Goal: Task Accomplishment & Management: Complete application form

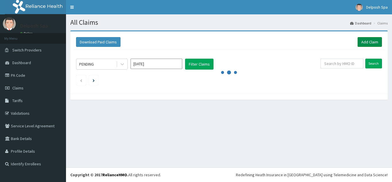
click at [379, 40] on link "Add Claim" at bounding box center [370, 42] width 24 height 10
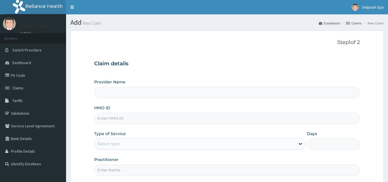
type input "Delposh Fitness Place"
type input "1"
click at [137, 120] on input "HMO ID" at bounding box center [227, 117] width 266 height 11
paste input "PES/10161/A"
type input "PES/10161/A"
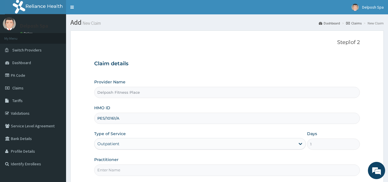
click at [114, 169] on input "Practitioner" at bounding box center [227, 169] width 266 height 11
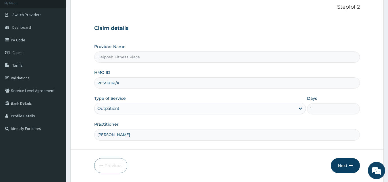
scroll to position [54, 0]
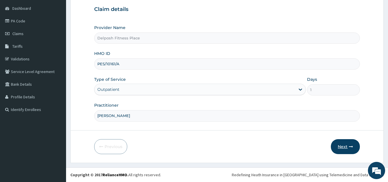
type input "CHINGY"
drag, startPoint x: 341, startPoint y: 144, endPoint x: 188, endPoint y: 46, distance: 182.3
click at [188, 46] on form "Step 1 of 2 Claim details Provider Name Delposh Fitness Place HMO ID PES/10161/…" at bounding box center [226, 69] width 313 height 187
click at [347, 147] on button "Next" at bounding box center [345, 146] width 29 height 15
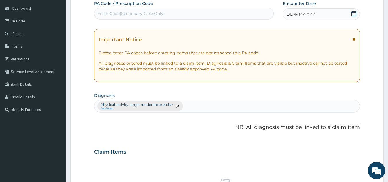
click at [176, 9] on div "Enter Code(Secondary Care Only)" at bounding box center [184, 13] width 180 height 11
paste input "PES/10161/A"
type input "PES/10161/A"
click at [173, 18] on div "Enter Code(Secondary Care Only)" at bounding box center [183, 13] width 179 height 9
click at [171, 12] on div "Enter Code(Secondary Care Only)" at bounding box center [183, 13] width 179 height 9
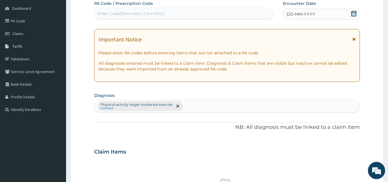
paste input "PES/10161/A"
type input "PES/10161/A"
click at [171, 12] on div "Enter Code(Secondary Care Only)" at bounding box center [183, 13] width 179 height 9
click at [127, 10] on div "Enter Code(Secondary Care Only)" at bounding box center [183, 13] width 179 height 9
paste input "PA/558B80"
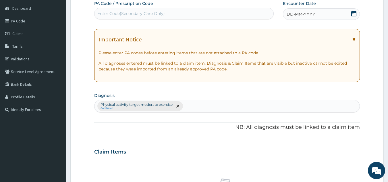
type input "PA/558B80"
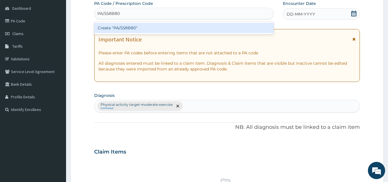
click at [124, 28] on div "Create "PA/558B80"" at bounding box center [184, 28] width 180 height 10
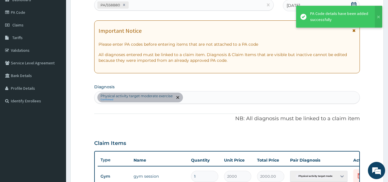
scroll to position [209, 0]
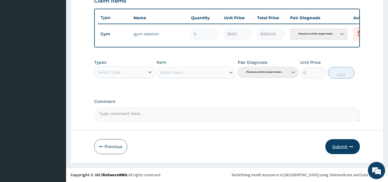
click at [343, 144] on button "Submit" at bounding box center [342, 146] width 34 height 15
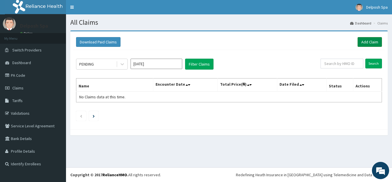
click at [372, 43] on link "Add Claim" at bounding box center [370, 42] width 24 height 10
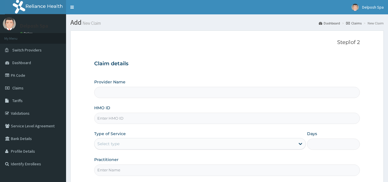
type input "Delposh Fitness Place"
type input "1"
click at [118, 118] on input "HMO ID" at bounding box center [227, 117] width 266 height 11
paste input "ISW/10407/A"
type input "ISW/10407/A"
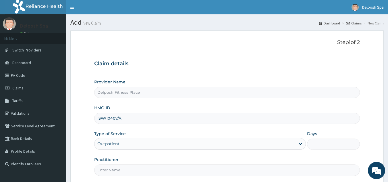
click at [117, 170] on input "Practitioner" at bounding box center [227, 169] width 266 height 11
type input "CHINGY"
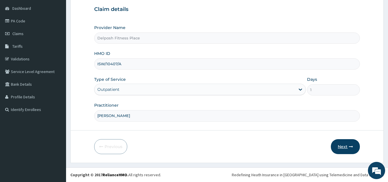
click at [347, 147] on button "Next" at bounding box center [345, 146] width 29 height 15
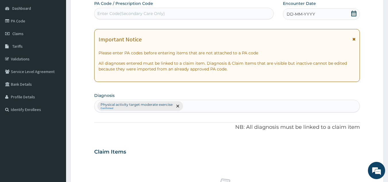
click at [195, 14] on div "Enter Code(Secondary Care Only)" at bounding box center [183, 13] width 179 height 9
paste input "PA/428772"
type input "PA/428772"
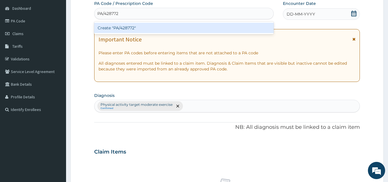
click at [181, 28] on div "Create "PA/428772"" at bounding box center [184, 28] width 180 height 10
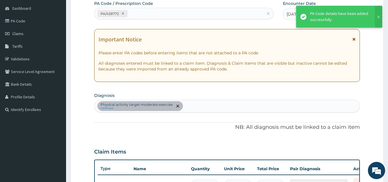
scroll to position [63, 0]
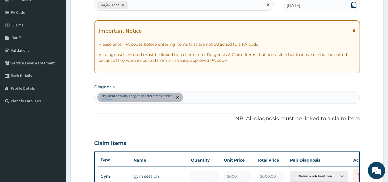
click at [198, 7] on div "PA/428772" at bounding box center [178, 4] width 169 height 9
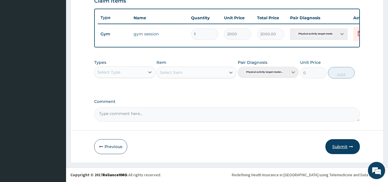
click at [338, 145] on button "Submit" at bounding box center [342, 146] width 34 height 15
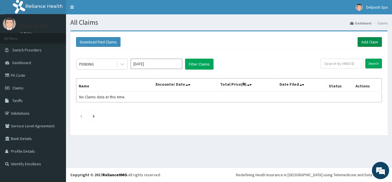
click at [370, 44] on link "Add Claim" at bounding box center [370, 42] width 24 height 10
click at [374, 39] on link "Add Claim" at bounding box center [370, 42] width 24 height 10
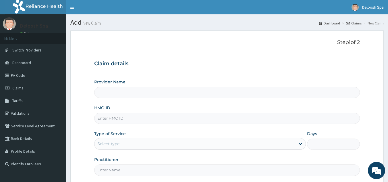
click at [118, 119] on input "HMO ID" at bounding box center [227, 117] width 266 height 11
type input "Delposh Fitness Place"
type input "1"
paste input "TGA/10022/A"
type input "TGA/10022/A"
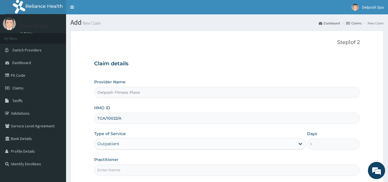
click at [110, 170] on input "Practitioner" at bounding box center [227, 169] width 266 height 11
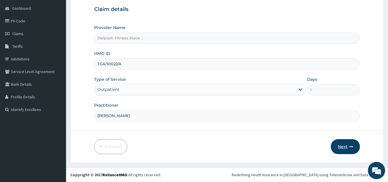
type input "CHINGY"
click at [349, 145] on icon "button" at bounding box center [351, 146] width 4 height 4
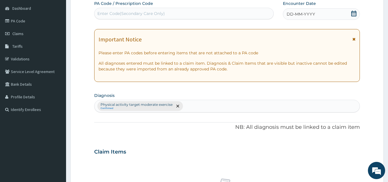
click at [176, 13] on div "Enter Code(Secondary Care Only)" at bounding box center [183, 13] width 179 height 9
paste input "PA/59E750"
type input "PA/59E750"
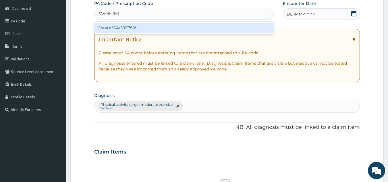
click at [161, 30] on div "Create "PA/59E750"" at bounding box center [184, 28] width 180 height 10
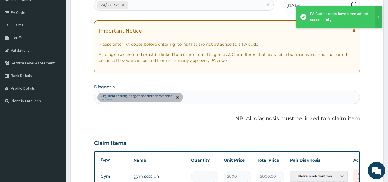
scroll to position [209, 0]
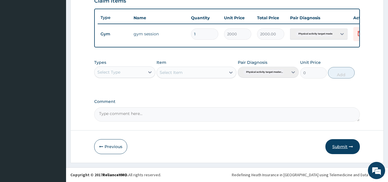
click at [339, 147] on button "Submit" at bounding box center [342, 146] width 34 height 15
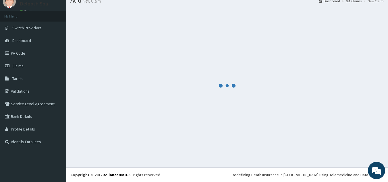
scroll to position [22, 0]
